Goal: Task Accomplishment & Management: Use online tool/utility

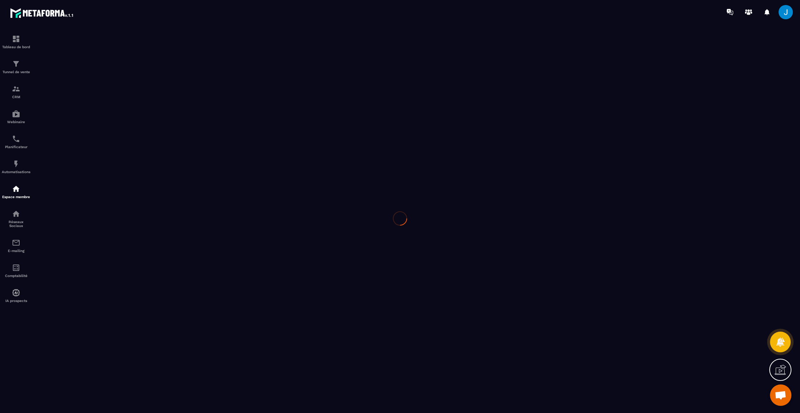
scroll to position [178, 0]
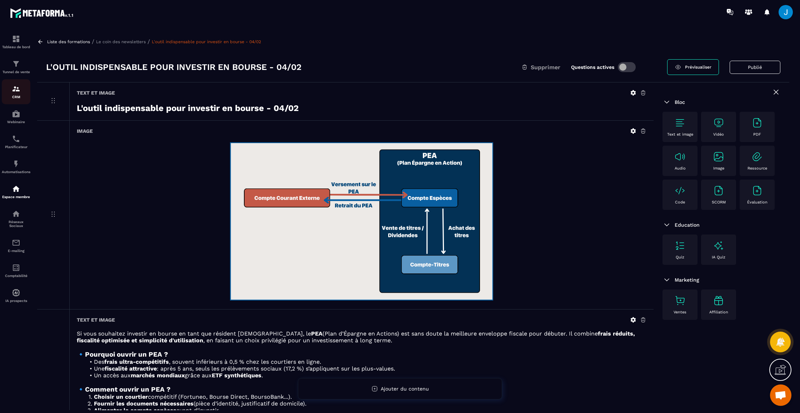
click at [16, 89] on img at bounding box center [16, 89] width 9 height 9
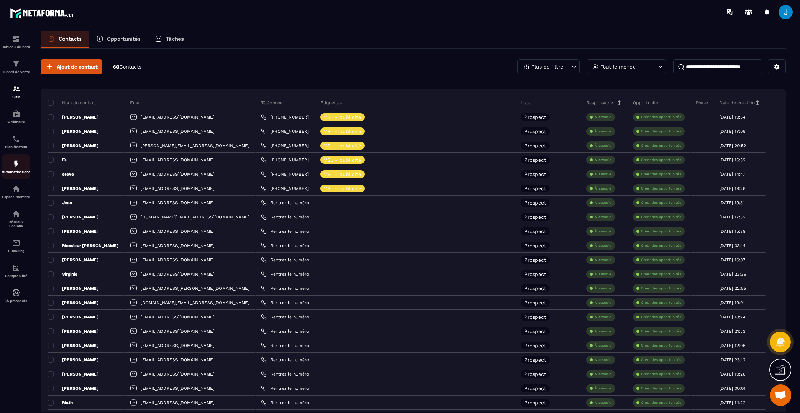
click at [12, 171] on p "Automatisations" at bounding box center [16, 172] width 29 height 4
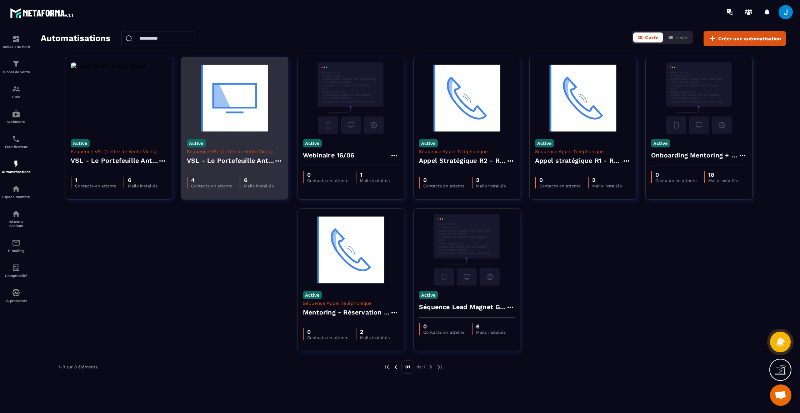
click at [242, 154] on p "Séquence VSL (Lettre de Vente Vidéo)" at bounding box center [235, 151] width 96 height 5
click at [245, 118] on img at bounding box center [235, 97] width 96 height 71
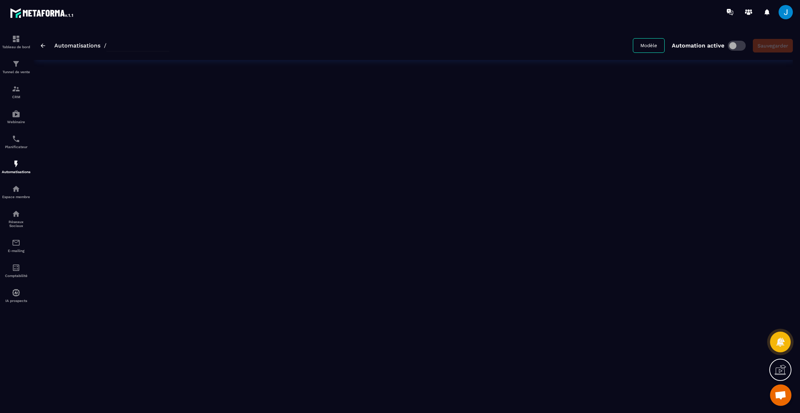
type input "**********"
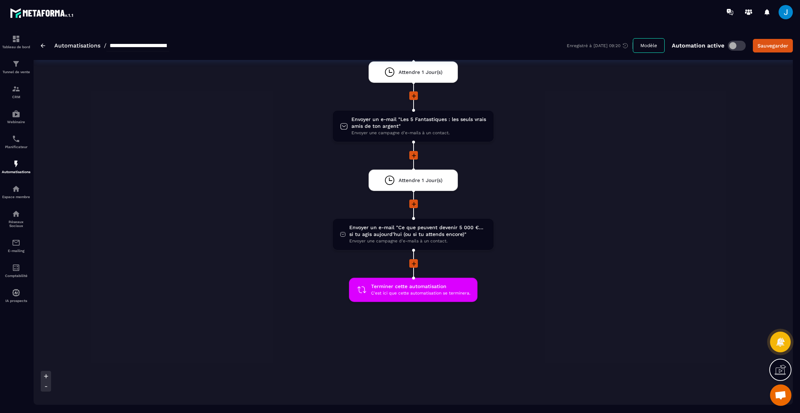
scroll to position [484, 0]
click at [416, 283] on span "Terminer cette automatisation" at bounding box center [420, 286] width 99 height 7
click at [413, 261] on icon at bounding box center [413, 264] width 7 height 7
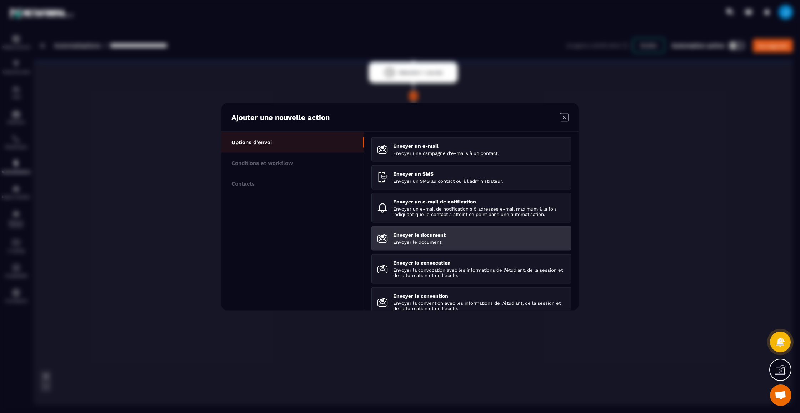
scroll to position [0, 0]
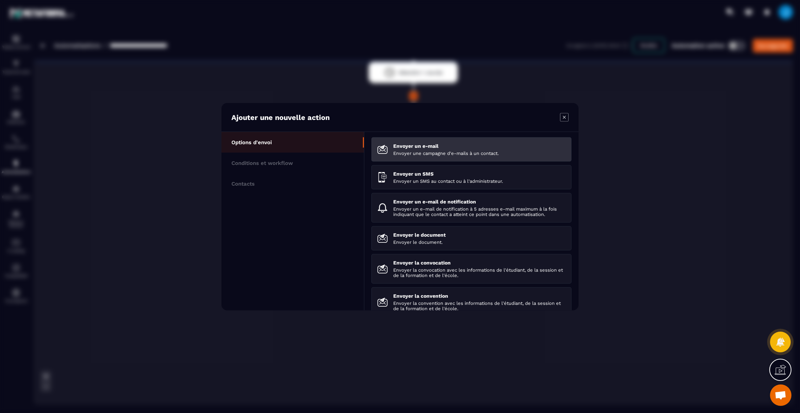
click at [442, 144] on p "Envoyer un e-mail" at bounding box center [479, 146] width 172 height 6
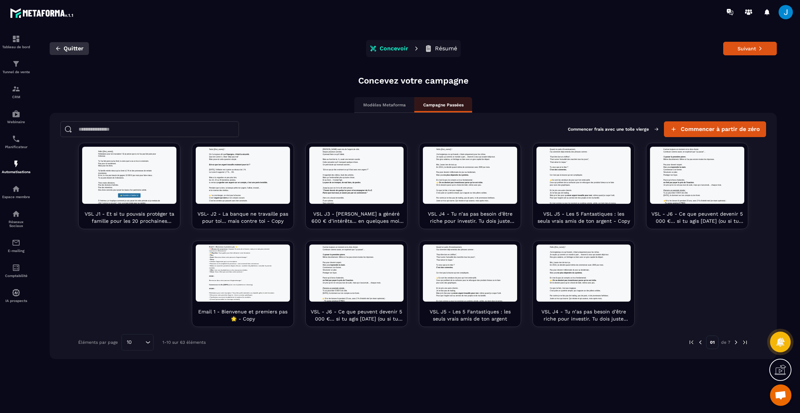
click at [57, 45] on button "Quitter" at bounding box center [69, 48] width 39 height 13
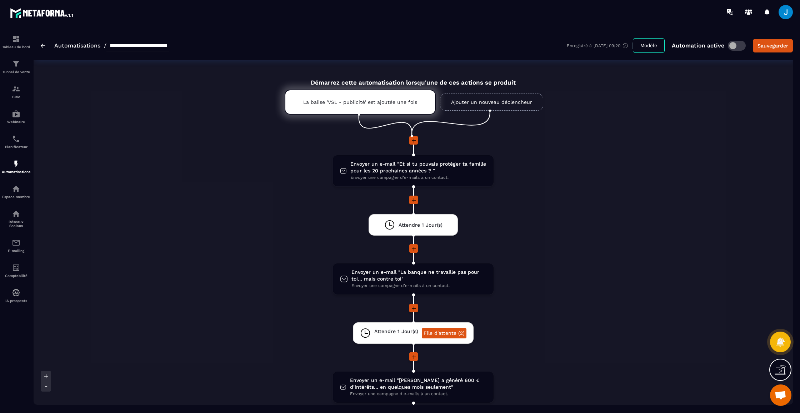
click at [43, 44] on img at bounding box center [43, 46] width 5 height 4
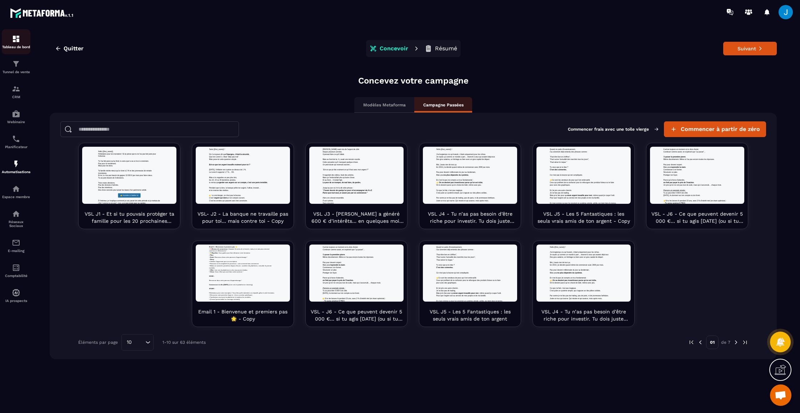
click at [13, 42] on img at bounding box center [16, 39] width 9 height 9
